Goal: Task Accomplishment & Management: Complete application form

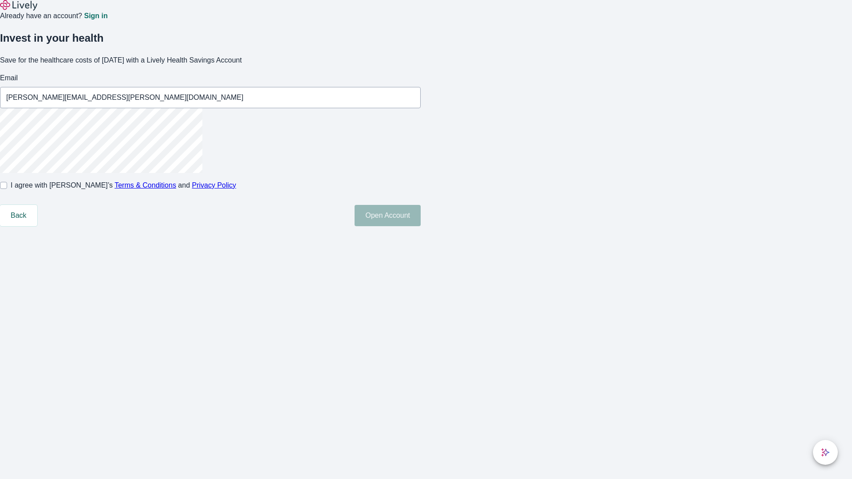
click at [7, 189] on input "I agree with Lively’s Terms & Conditions and Privacy Policy" at bounding box center [3, 185] width 7 height 7
checkbox input "true"
click at [421, 226] on button "Open Account" at bounding box center [388, 215] width 66 height 21
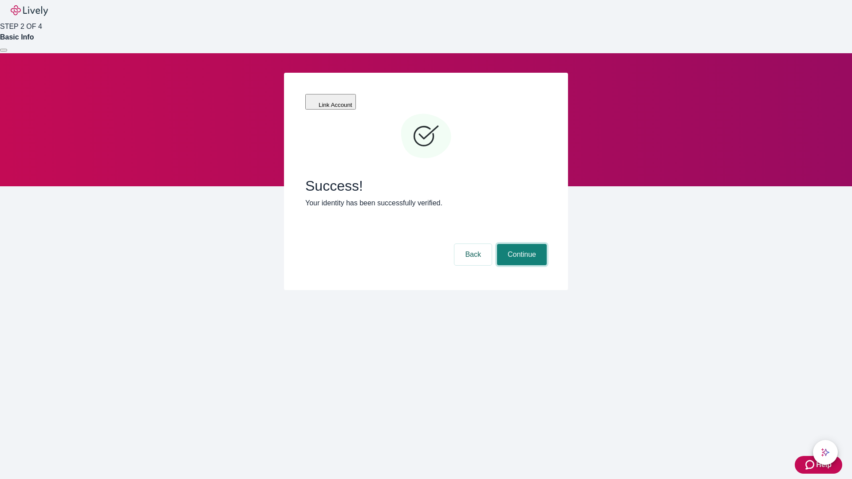
click at [521, 244] on button "Continue" at bounding box center [522, 254] width 50 height 21
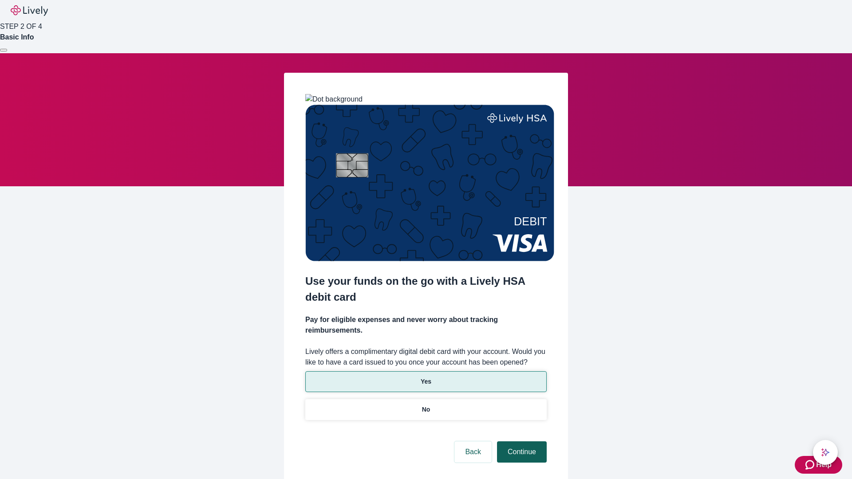
click at [426, 405] on p "No" at bounding box center [426, 409] width 8 height 9
click at [521, 442] on button "Continue" at bounding box center [522, 452] width 50 height 21
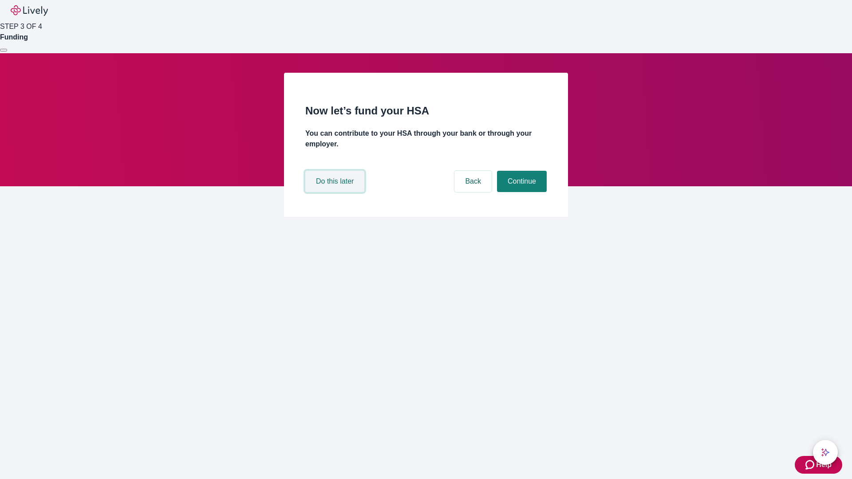
click at [336, 192] on button "Do this later" at bounding box center [334, 181] width 59 height 21
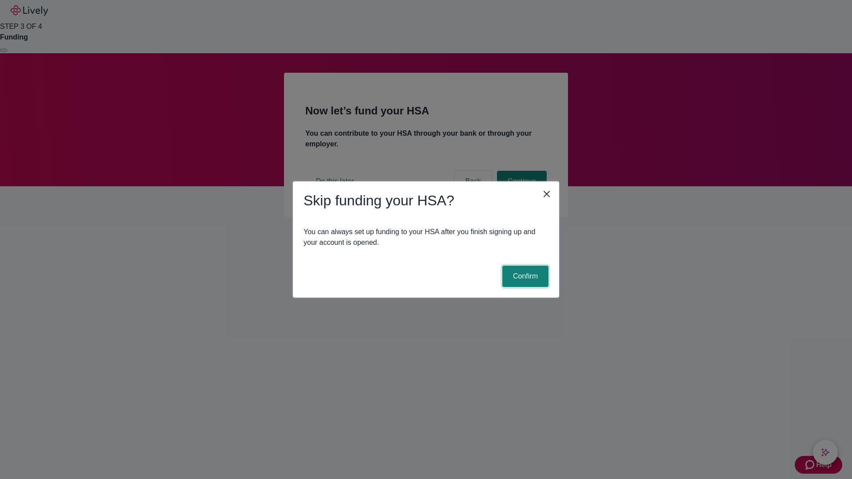
click at [524, 276] on button "Confirm" at bounding box center [525, 276] width 46 height 21
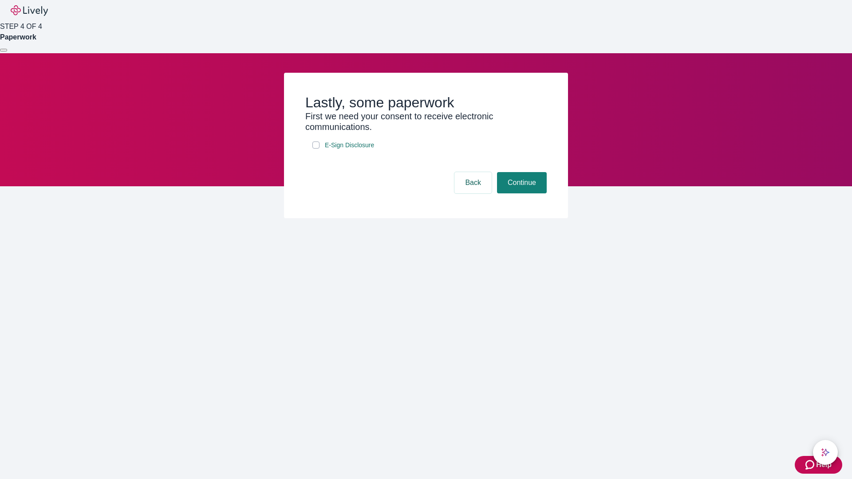
click at [316, 149] on input "E-Sign Disclosure" at bounding box center [315, 145] width 7 height 7
checkbox input "true"
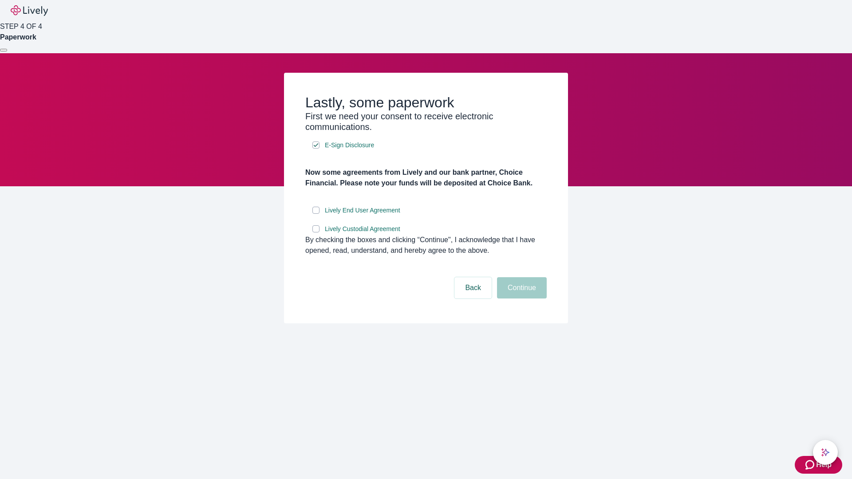
click at [316, 214] on input "Lively End User Agreement" at bounding box center [315, 210] width 7 height 7
checkbox input "true"
click at [316, 233] on input "Lively Custodial Agreement" at bounding box center [315, 228] width 7 height 7
checkbox input "true"
click at [521, 299] on button "Continue" at bounding box center [522, 287] width 50 height 21
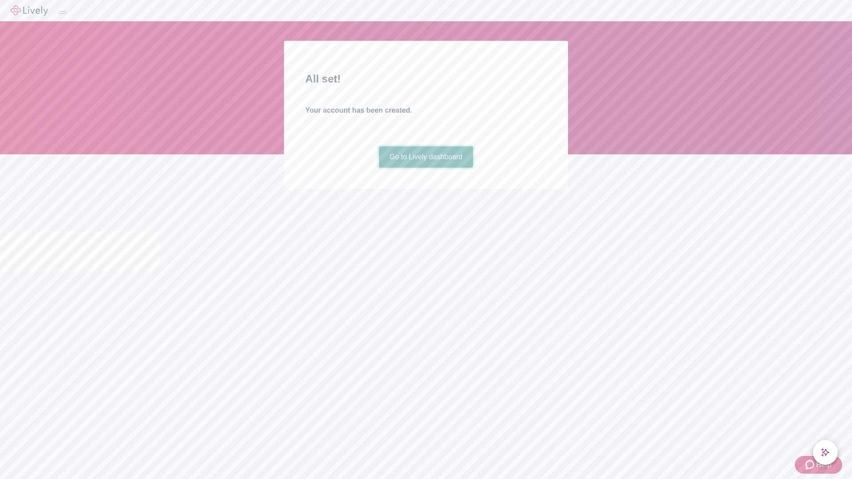
click at [426, 168] on link "Go to Lively dashboard" at bounding box center [426, 156] width 95 height 21
